Goal: Information Seeking & Learning: Learn about a topic

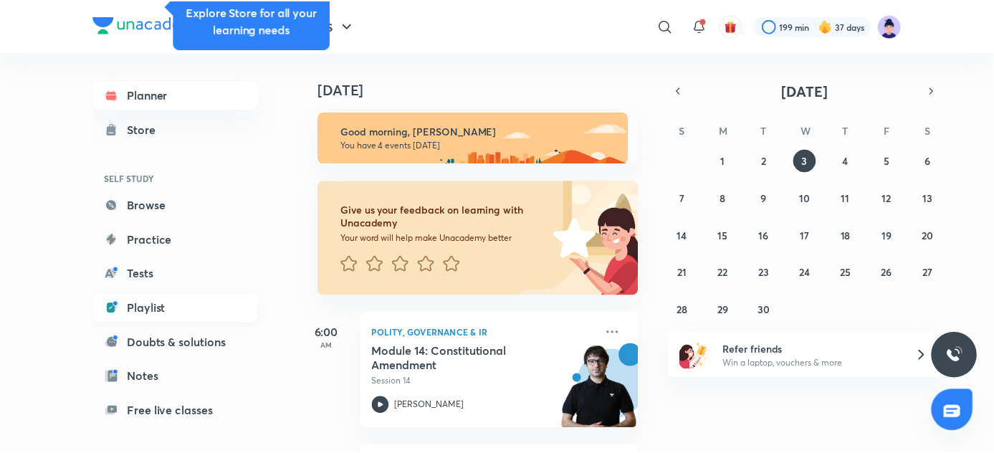
scroll to position [123, 0]
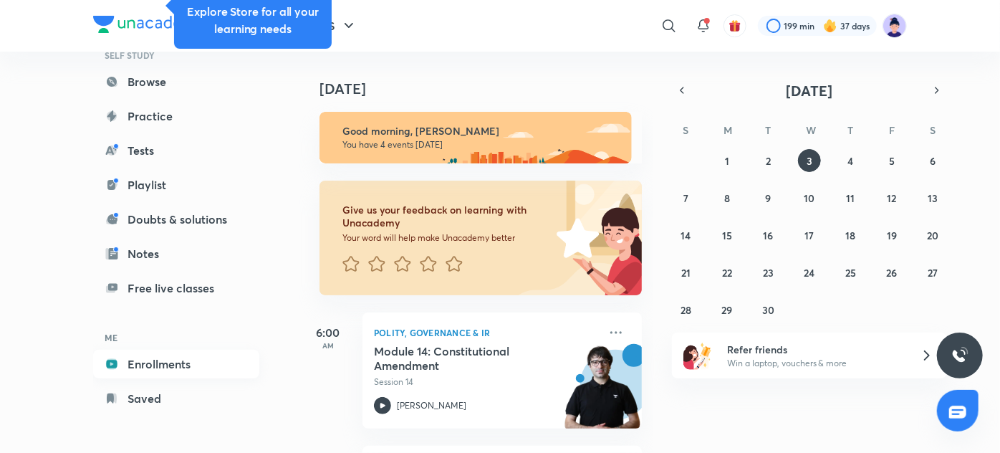
click at [184, 363] on link "Enrollments" at bounding box center [176, 364] width 166 height 29
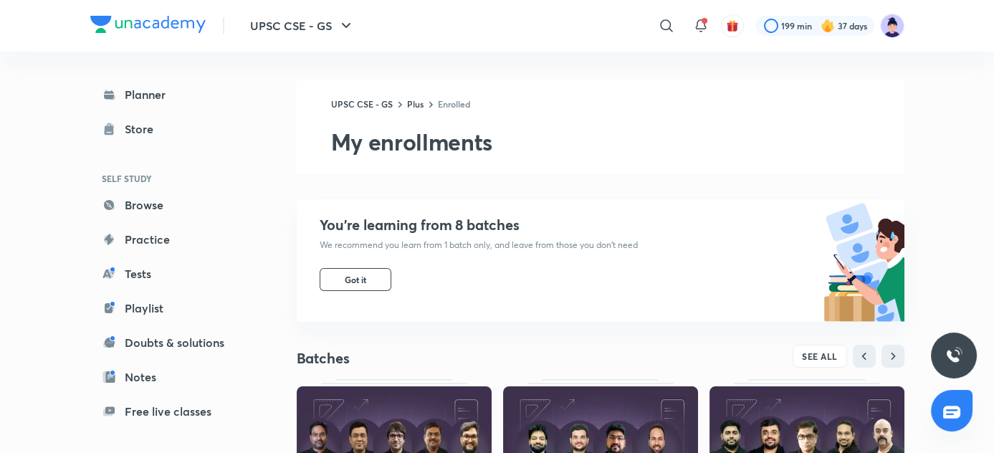
click at [550, 239] on p "We recommend you learn from 1 batch only, and leave from those you don’t need" at bounding box center [479, 244] width 318 height 11
click at [364, 284] on span "Got it" at bounding box center [355, 279] width 21 height 11
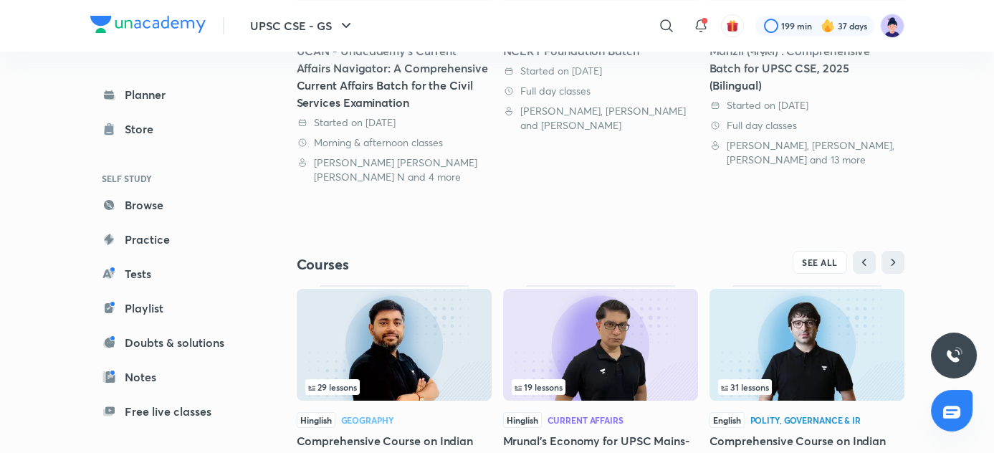
scroll to position [420, 0]
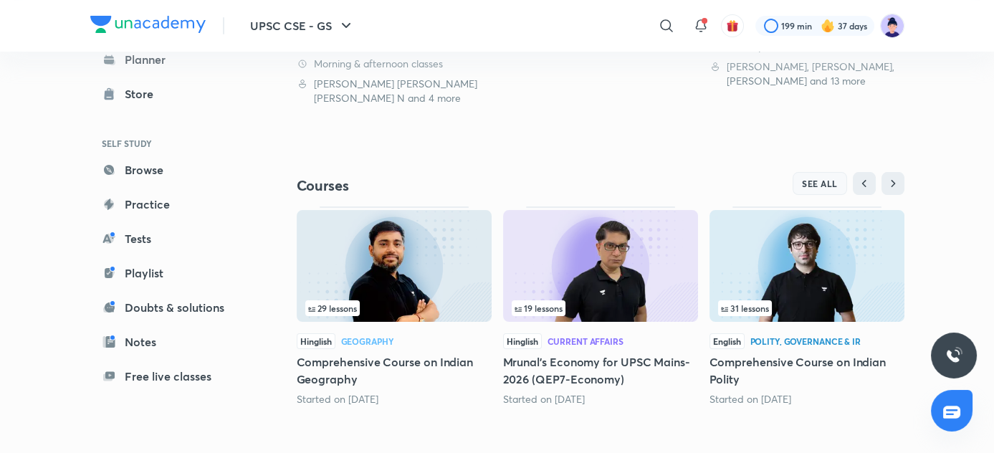
click at [823, 184] on span "SEE ALL" at bounding box center [820, 183] width 36 height 10
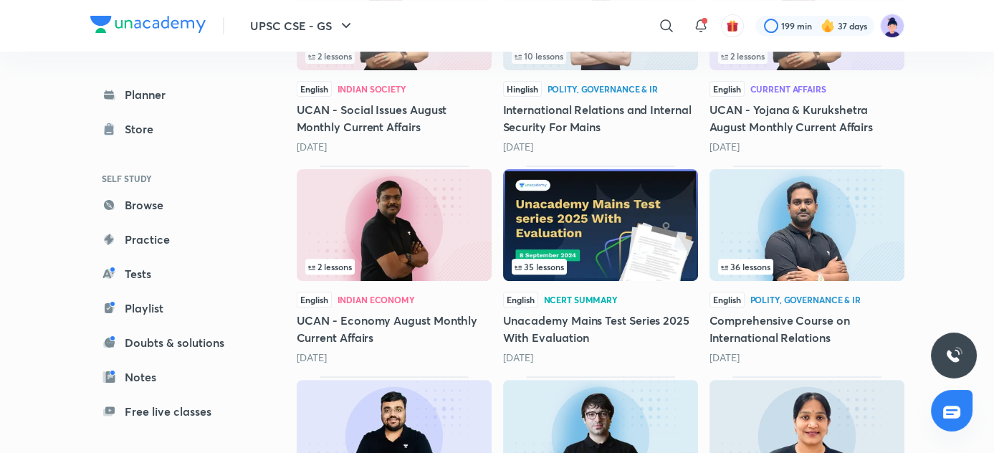
scroll to position [1165, 0]
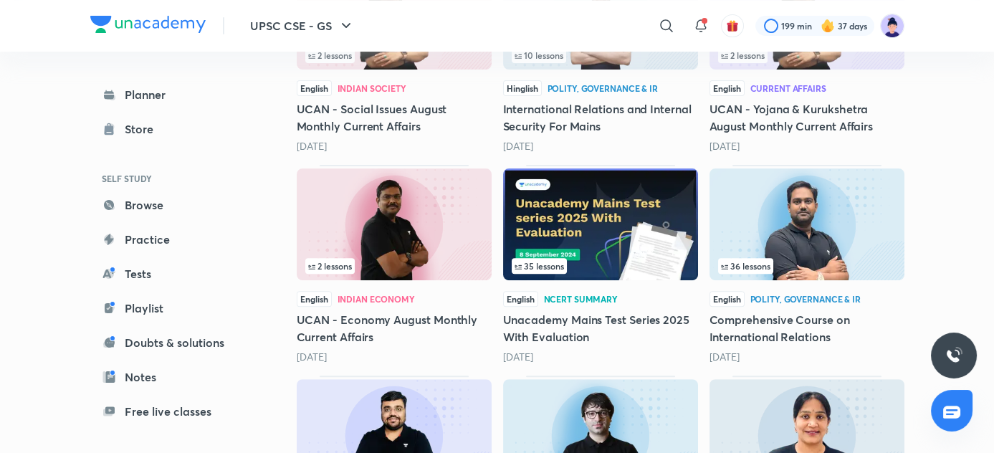
click at [793, 320] on h5 "Comprehensive Course on International Relations" at bounding box center [806, 328] width 195 height 34
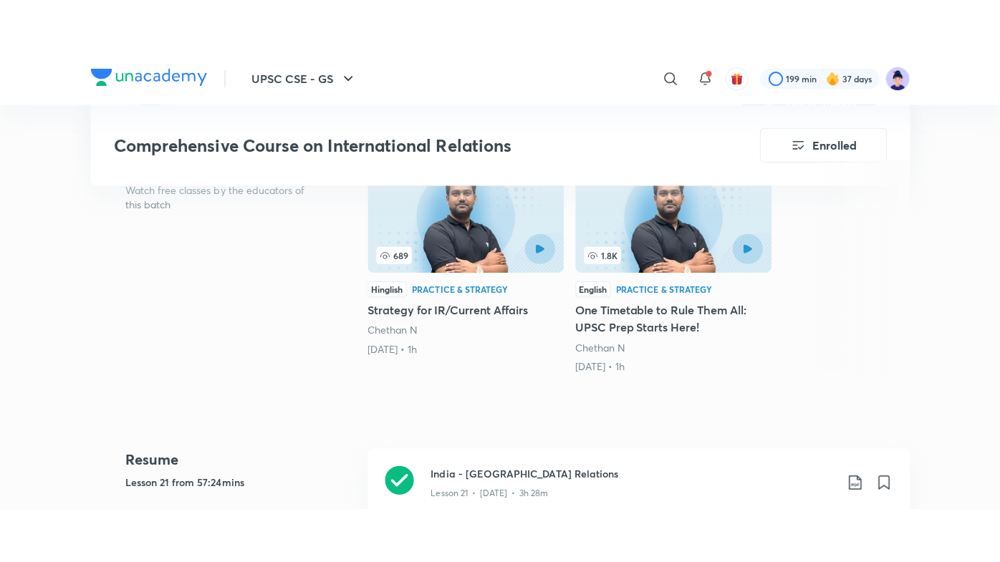
scroll to position [467, 0]
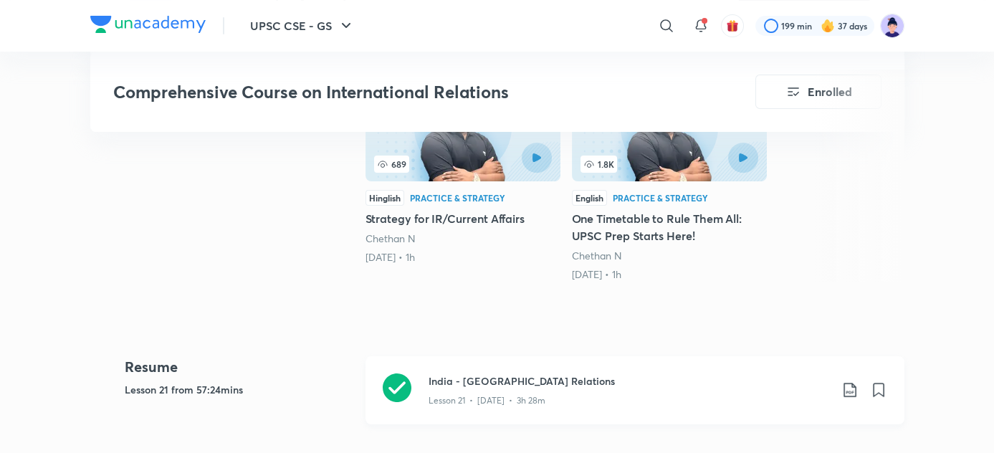
click at [489, 378] on h3 "India - [GEOGRAPHIC_DATA] Relations" at bounding box center [628, 380] width 401 height 15
